Goal: Information Seeking & Learning: Learn about a topic

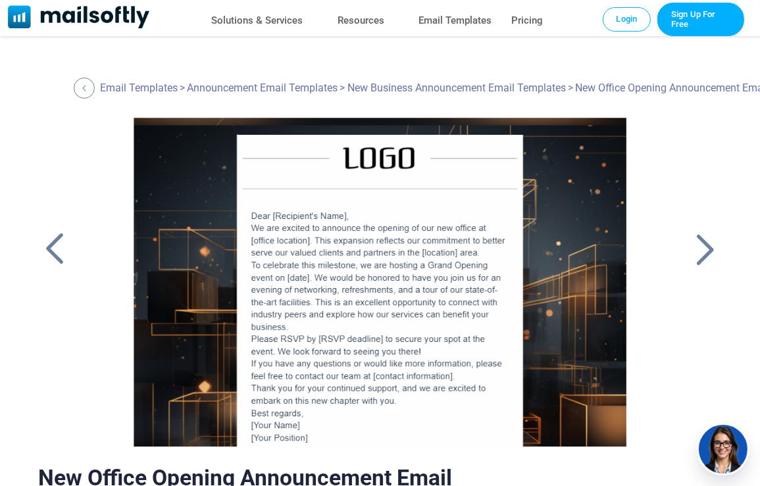
click at [709, 253] on div at bounding box center [705, 249] width 33 height 34
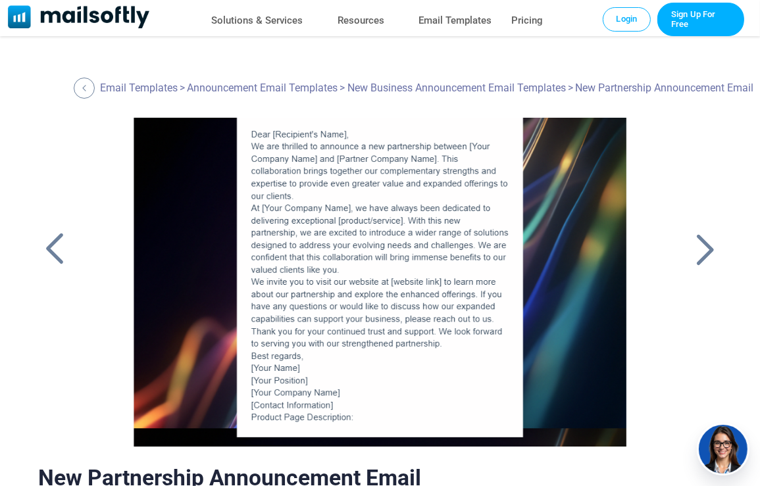
scroll to position [82, 0]
click at [702, 253] on div at bounding box center [705, 249] width 33 height 34
